Goal: Task Accomplishment & Management: Manage account settings

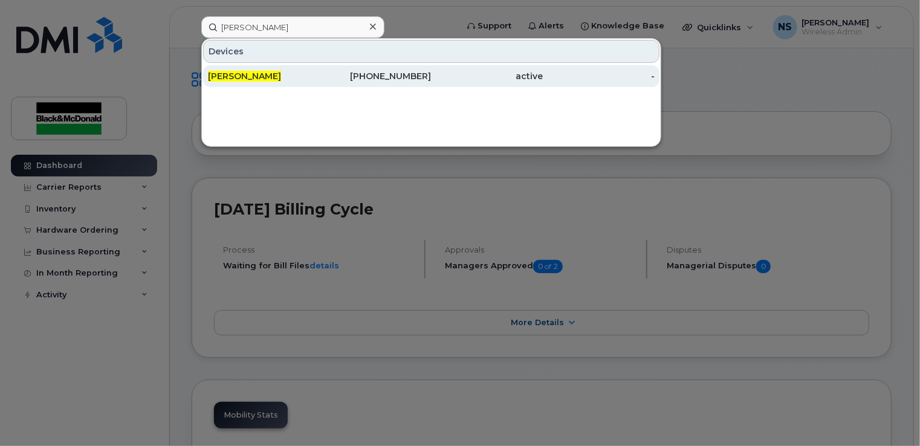
type input "[PERSON_NAME]"
click at [256, 67] on div "[PERSON_NAME]" at bounding box center [264, 76] width 112 height 22
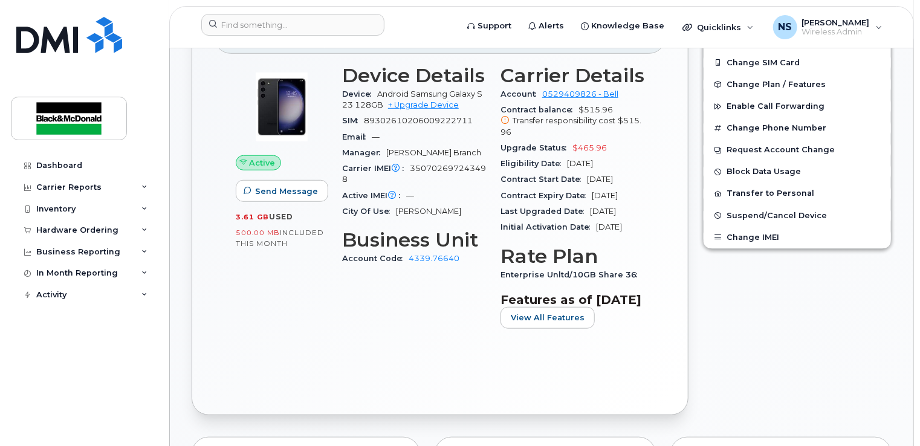
scroll to position [423, 0]
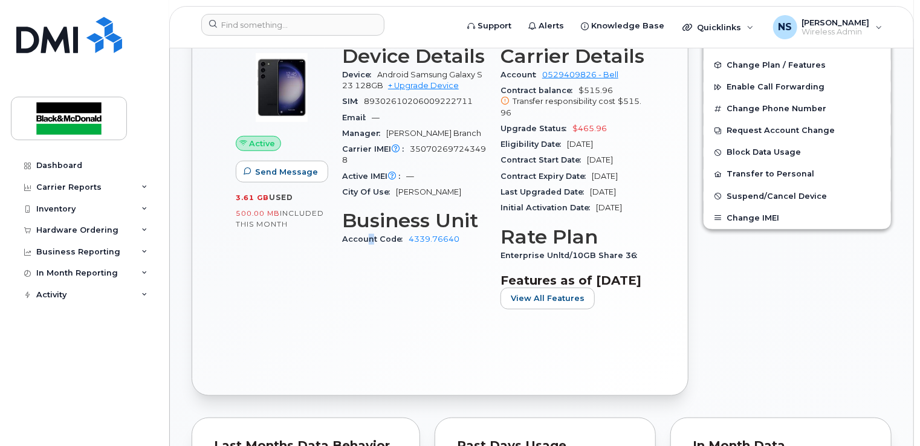
drag, startPoint x: 545, startPoint y: 317, endPoint x: 369, endPoint y: 329, distance: 176.3
click at [369, 326] on div "Device Details Device Android Samsung Galaxy S23 128GB + Upgrade Device SIM [TE…" at bounding box center [414, 182] width 158 height 288
drag, startPoint x: 369, startPoint y: 329, endPoint x: 276, endPoint y: 335, distance: 93.9
click at [276, 326] on div "Active Send Message 3.61 GB  used 500.00 MB  included this month" at bounding box center [282, 182] width 106 height 288
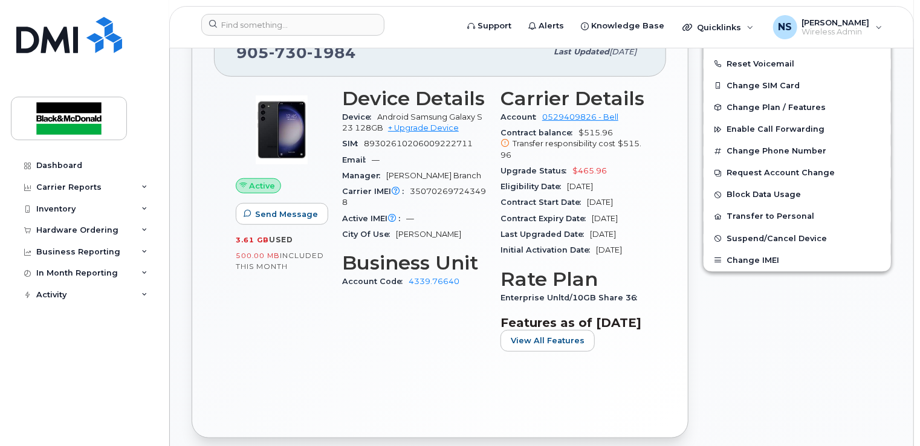
scroll to position [363, 0]
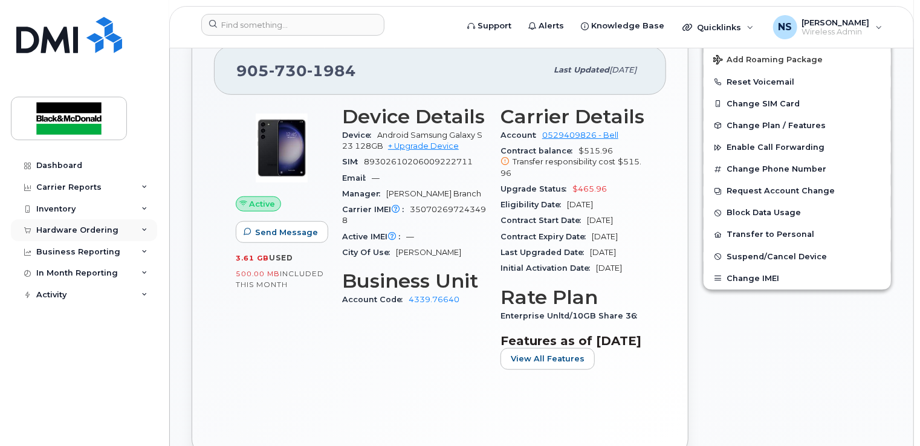
click at [81, 232] on div "Hardware Ordering" at bounding box center [77, 230] width 82 height 10
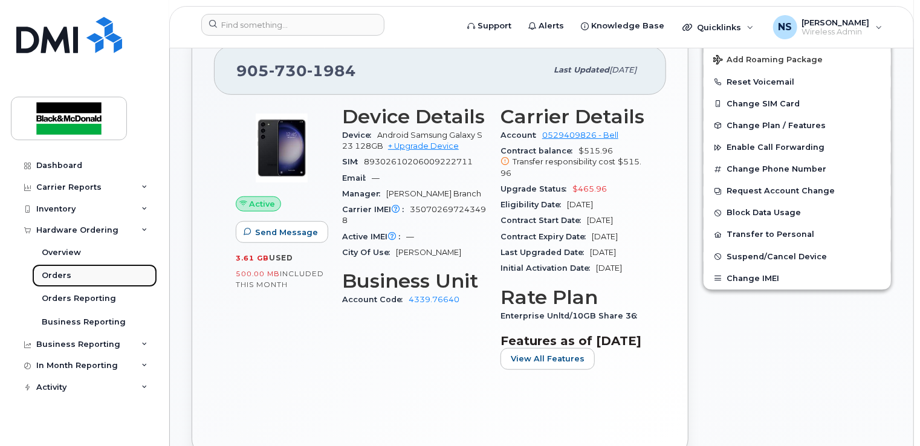
click at [65, 275] on div "Orders" at bounding box center [57, 275] width 30 height 11
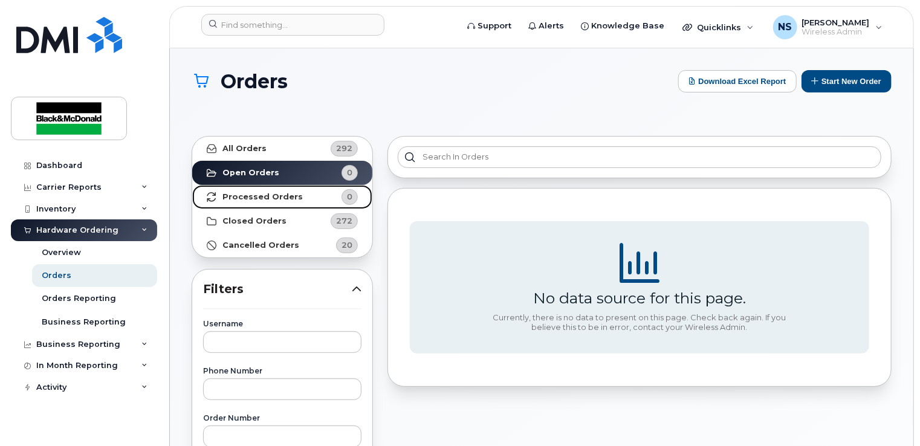
click at [241, 192] on strong "Processed Orders" at bounding box center [262, 197] width 80 height 10
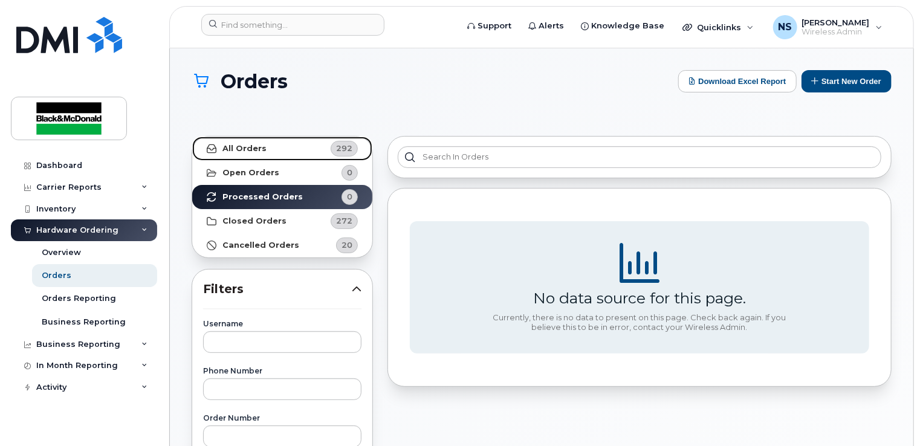
click at [277, 145] on link "All Orders 292" at bounding box center [282, 149] width 180 height 24
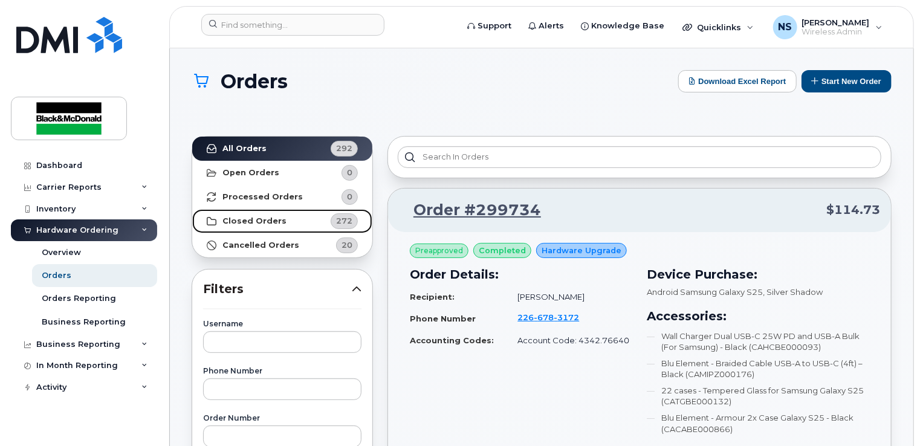
click at [294, 221] on link "Closed Orders 272" at bounding box center [282, 221] width 180 height 24
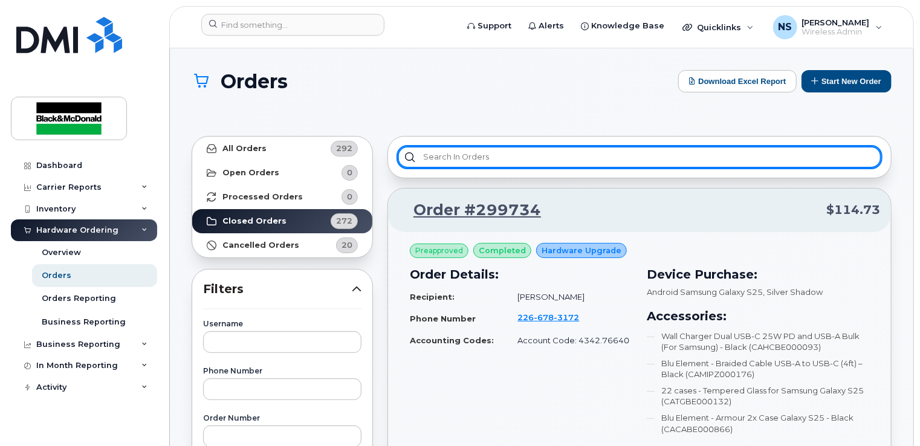
click at [519, 158] on input "text" at bounding box center [640, 157] width 484 height 22
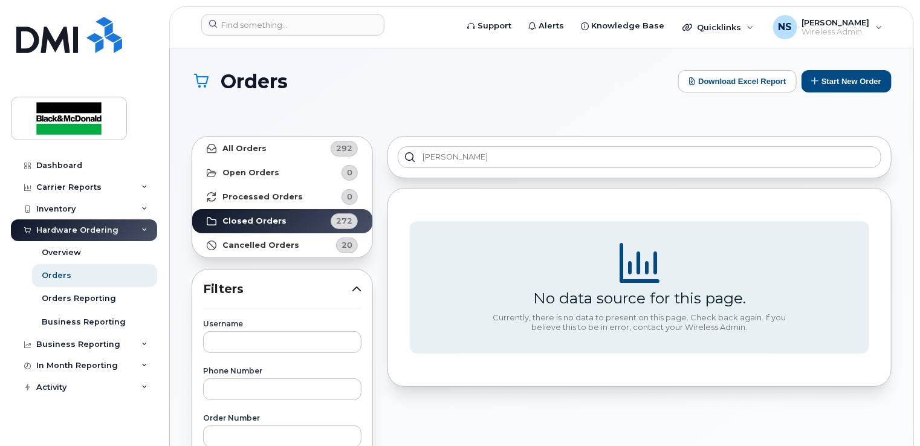
click at [520, 168] on div "[PERSON_NAME]" at bounding box center [640, 157] width 504 height 42
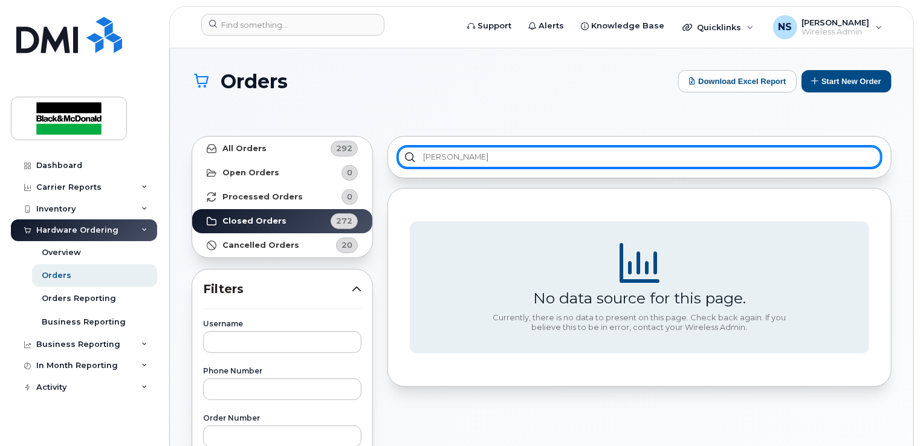
drag, startPoint x: 515, startPoint y: 149, endPoint x: 386, endPoint y: 144, distance: 129.5
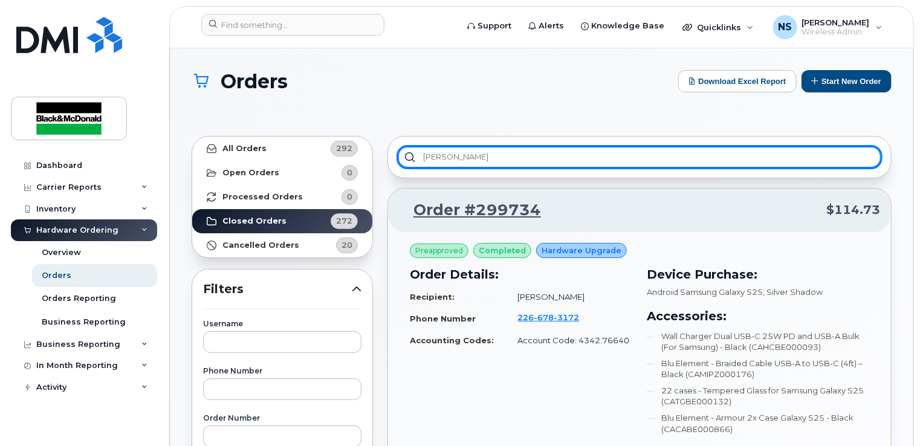
click at [467, 147] on input "[PERSON_NAME]" at bounding box center [640, 157] width 484 height 22
drag, startPoint x: 447, startPoint y: 161, endPoint x: 372, endPoint y: 158, distance: 74.4
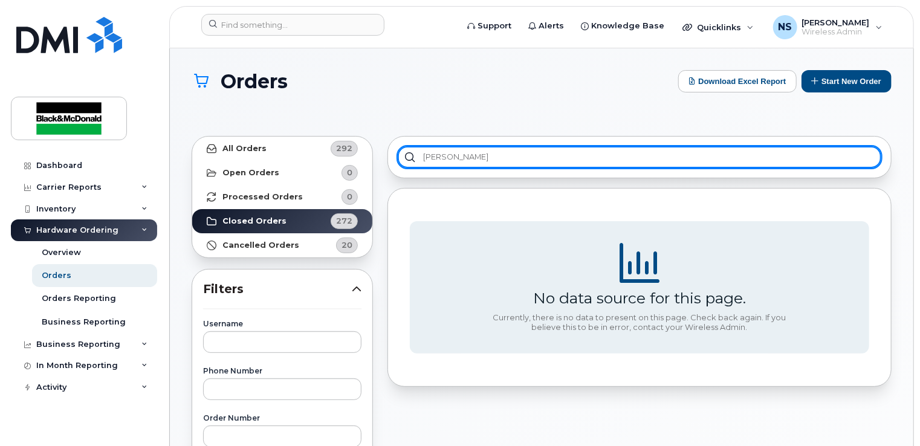
type input "[PERSON_NAME]"
drag, startPoint x: 472, startPoint y: 151, endPoint x: 410, endPoint y: 153, distance: 61.1
click at [410, 153] on input "[PERSON_NAME]" at bounding box center [640, 157] width 484 height 22
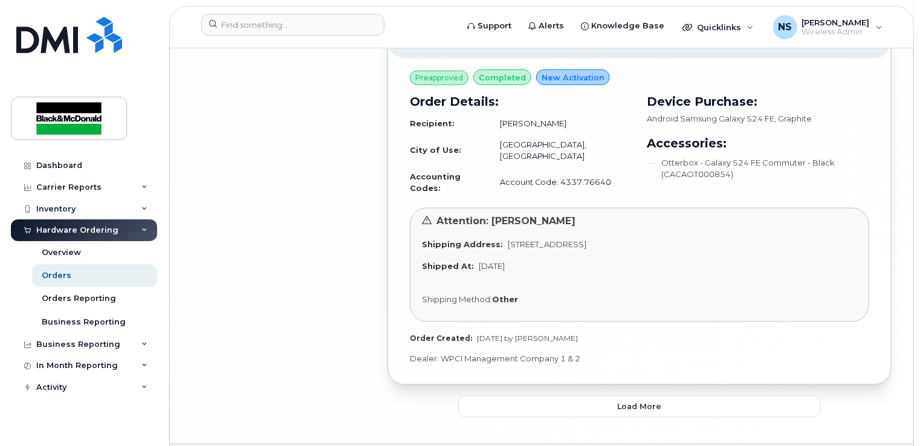
scroll to position [3093, 0]
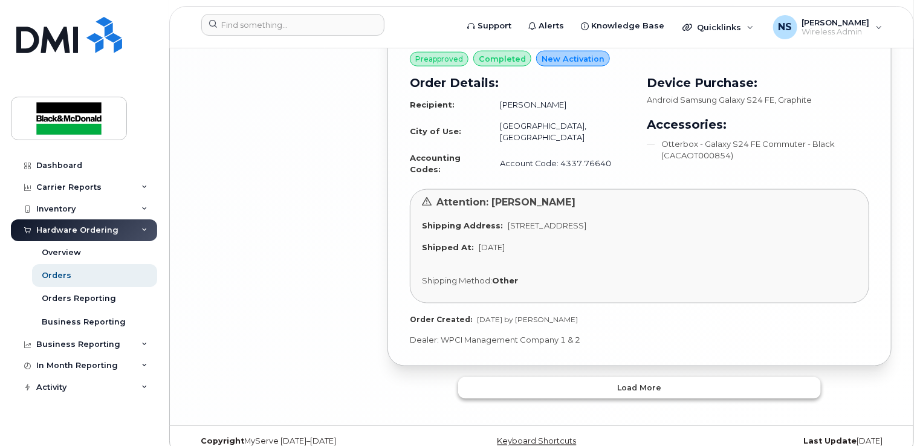
click at [653, 383] on span "Load more" at bounding box center [640, 388] width 44 height 11
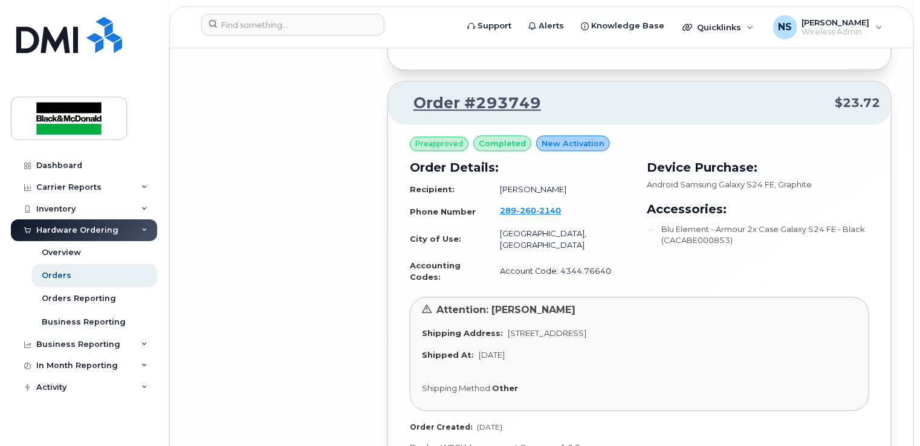
scroll to position [6171, 0]
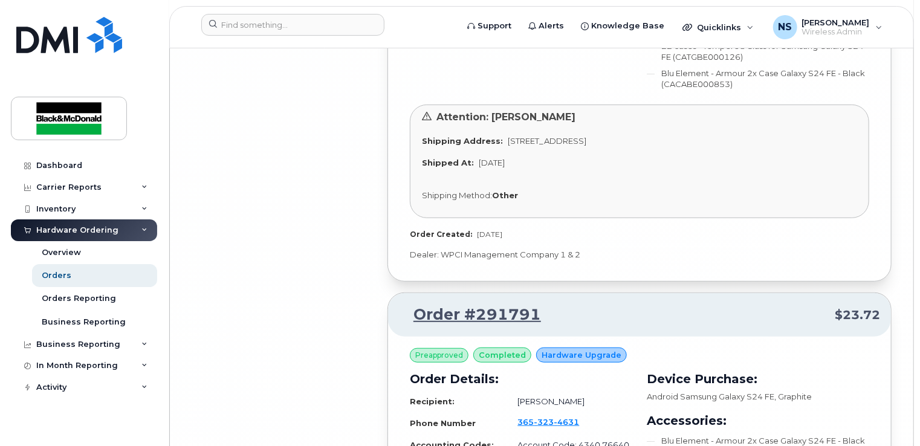
scroll to position [9592, 0]
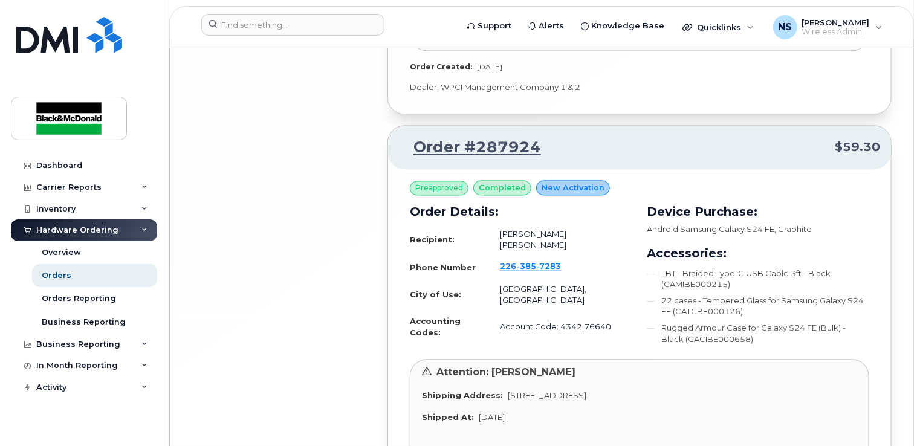
scroll to position [12742, 0]
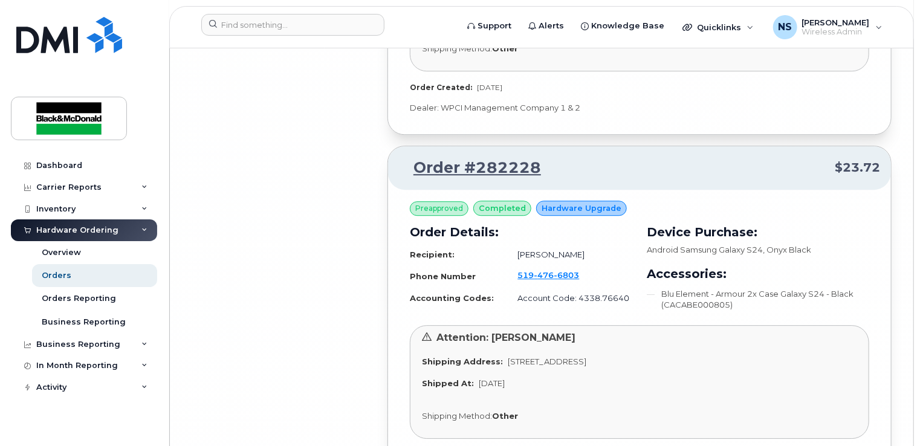
scroll to position [15462, 0]
